Goal: Check status: Check status

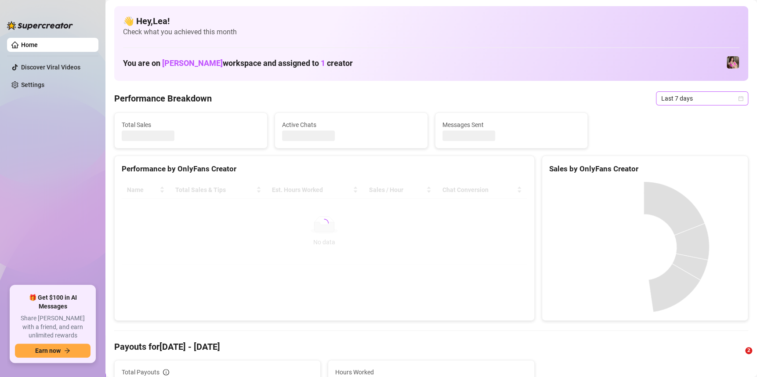
click at [728, 93] on span "Last 7 days" at bounding box center [702, 98] width 82 height 13
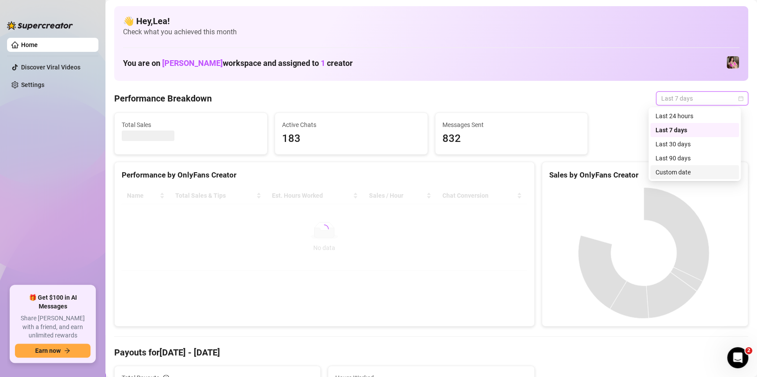
click at [686, 171] on div "Custom date" at bounding box center [694, 172] width 78 height 10
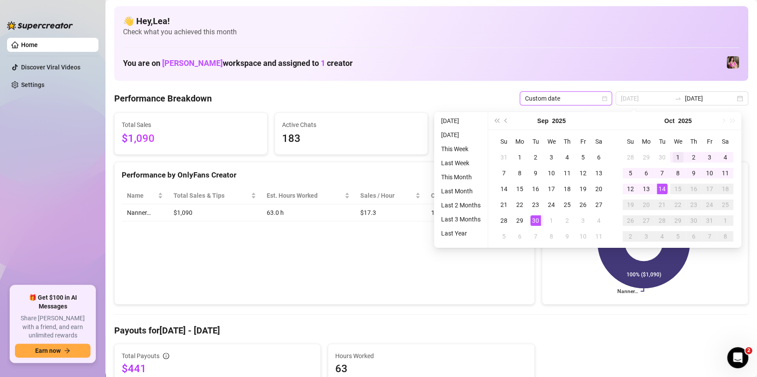
type input "[DATE]"
click at [677, 155] on div "1" at bounding box center [677, 157] width 11 height 11
type input "[DATE]"
click at [665, 190] on div "14" at bounding box center [662, 189] width 11 height 11
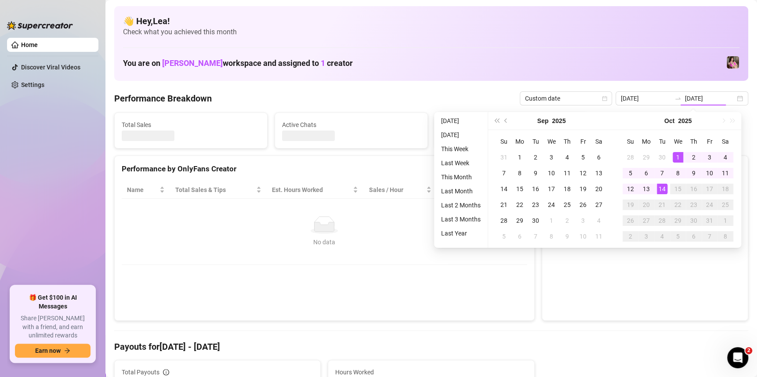
type input "[DATE]"
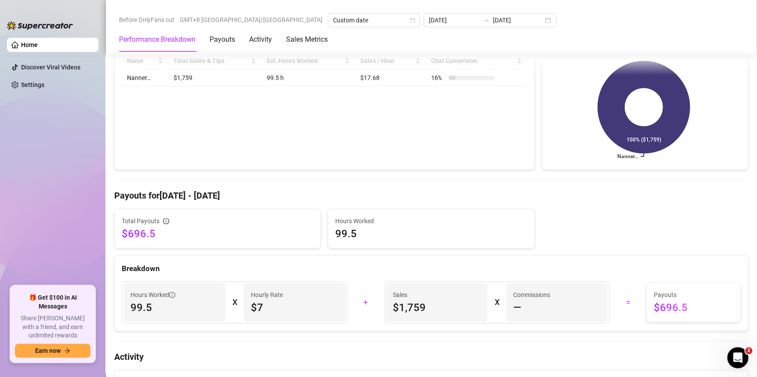
scroll to position [132, 0]
